Goal: Check status: Check status

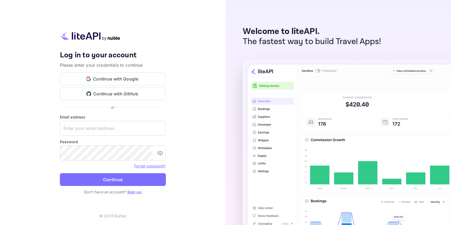
type input "[EMAIL_ADDRESS][DOMAIN_NAME]"
click at [119, 180] on button "Continue" at bounding box center [113, 179] width 106 height 13
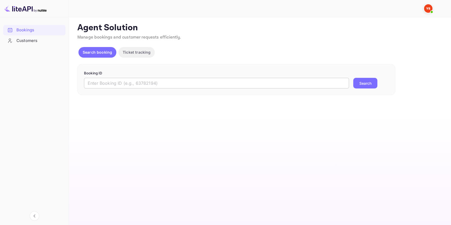
click at [114, 85] on input "text" at bounding box center [216, 83] width 265 height 11
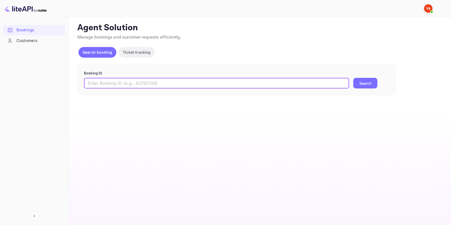
paste input "9380920"
type input "9380920"
click at [367, 82] on button "Search" at bounding box center [365, 83] width 24 height 11
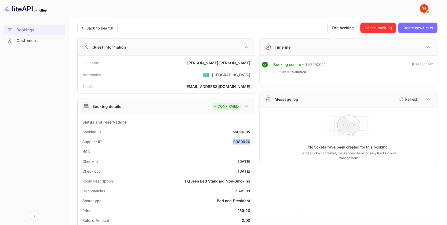
drag, startPoint x: 251, startPoint y: 142, endPoint x: 232, endPoint y: 143, distance: 19.4
click at [232, 143] on div "Supplier ID 9380920" at bounding box center [166, 142] width 173 height 10
copy div "9380920"
drag, startPoint x: 251, startPoint y: 63, endPoint x: 217, endPoint y: 63, distance: 33.9
click at [217, 63] on div "Full name [PERSON_NAME]" at bounding box center [166, 63] width 173 height 10
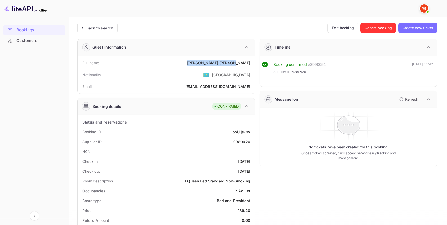
copy div "[PERSON_NAME]"
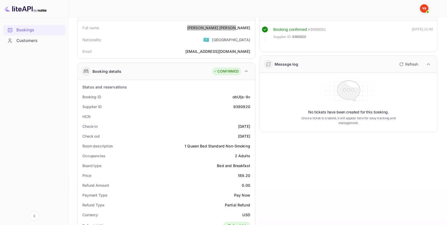
scroll to position [48, 0]
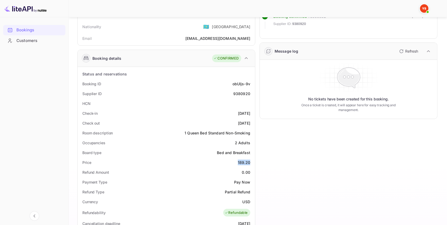
drag, startPoint x: 238, startPoint y: 162, endPoint x: 252, endPoint y: 159, distance: 13.5
click at [252, 159] on div "Price 189.20" at bounding box center [166, 162] width 173 height 10
copy div "189.20"
drag, startPoint x: 252, startPoint y: 199, endPoint x: 242, endPoint y: 200, distance: 9.8
click at [242, 200] on div "Currency USD" at bounding box center [166, 201] width 173 height 10
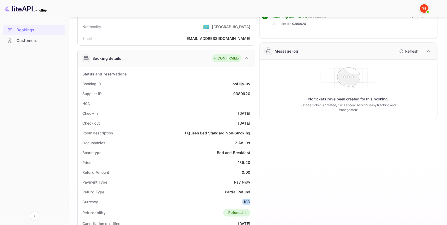
copy div "USD"
